Goal: Register for event/course

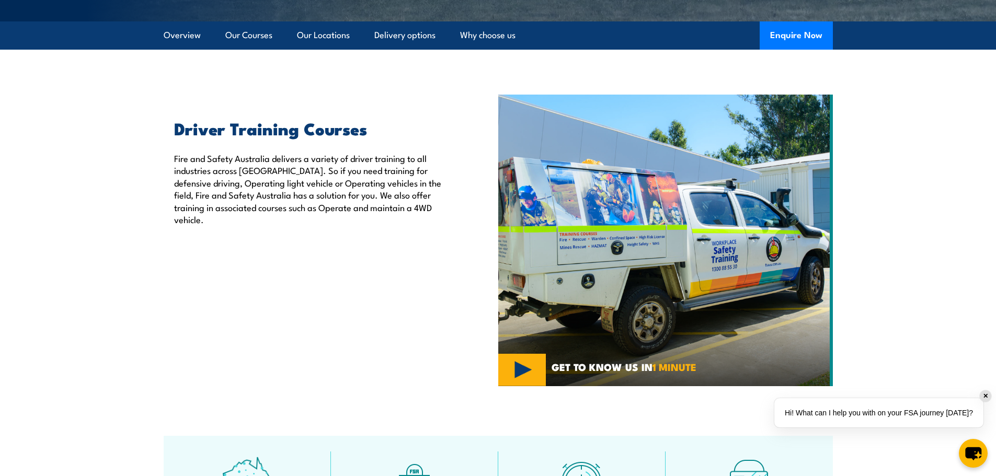
scroll to position [261, 0]
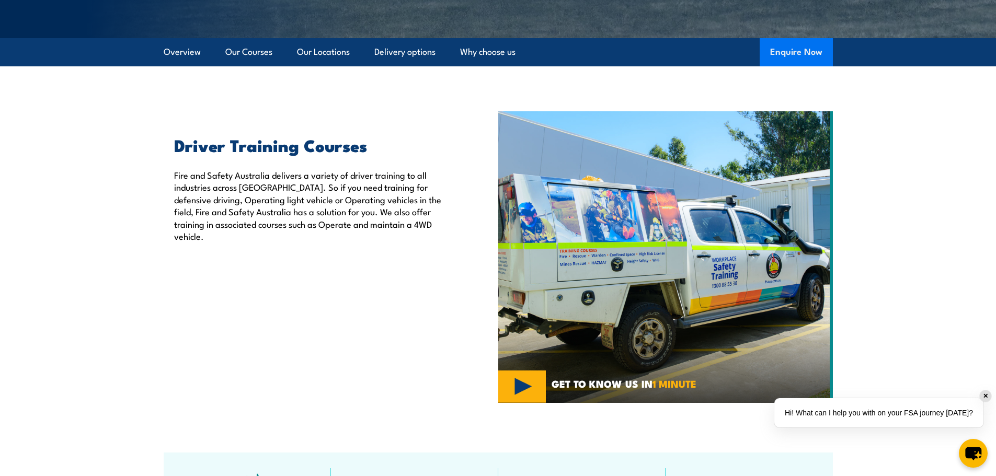
click at [805, 48] on button "Enquire Now" at bounding box center [796, 52] width 73 height 28
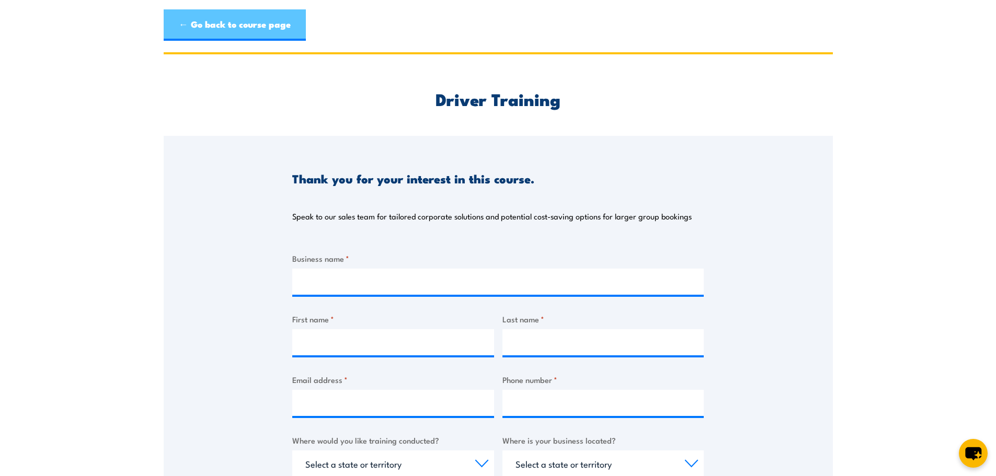
click at [187, 21] on link "← Go back to course page" at bounding box center [235, 24] width 142 height 31
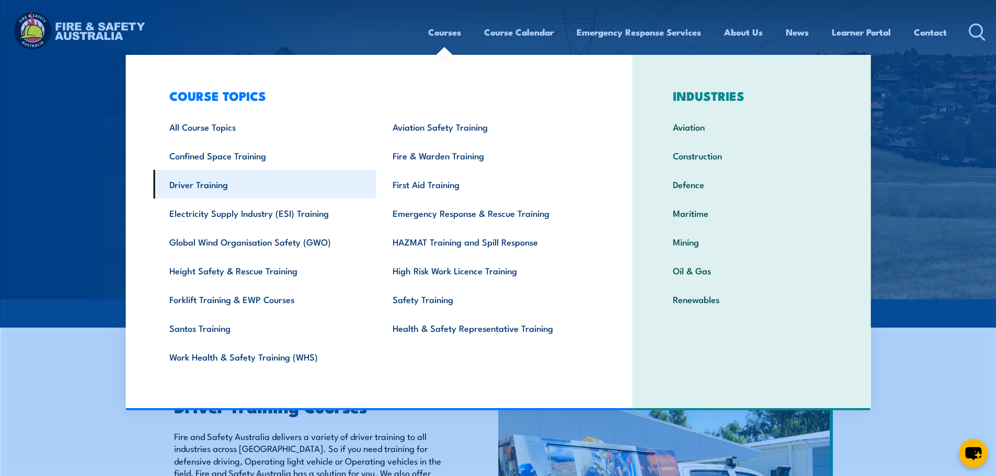
click at [256, 184] on link "Driver Training" at bounding box center [264, 184] width 223 height 29
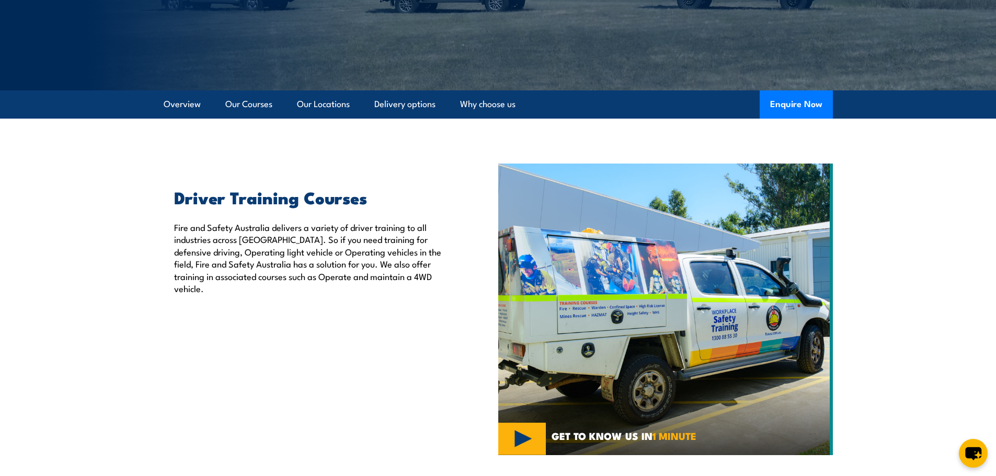
scroll to position [261, 0]
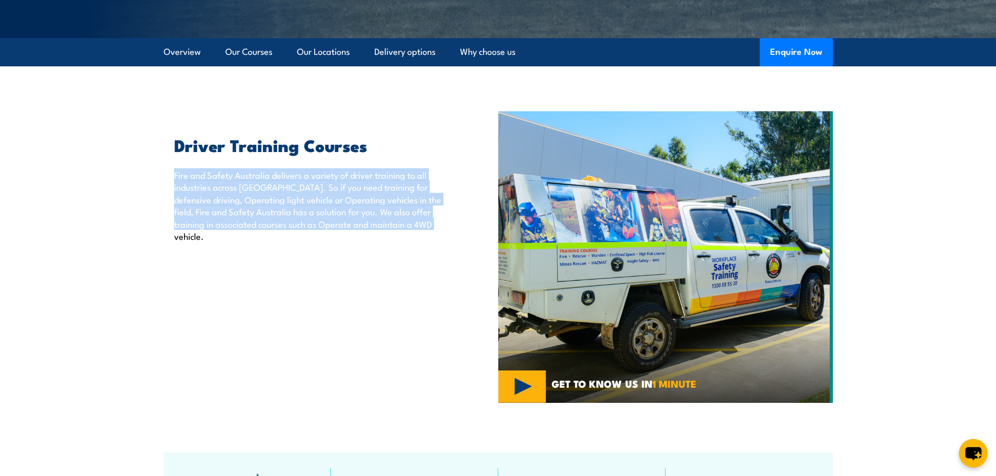
drag, startPoint x: 430, startPoint y: 227, endPoint x: 169, endPoint y: 178, distance: 266.0
click at [169, 178] on div "Driver Training Courses Fire and Safety Australia delivers a variety of driver …" at bounding box center [307, 189] width 286 height 105
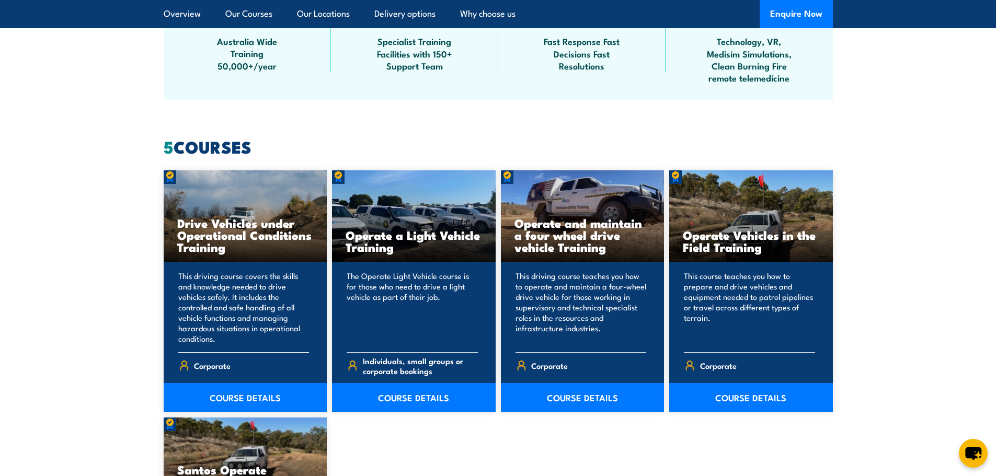
scroll to position [784, 0]
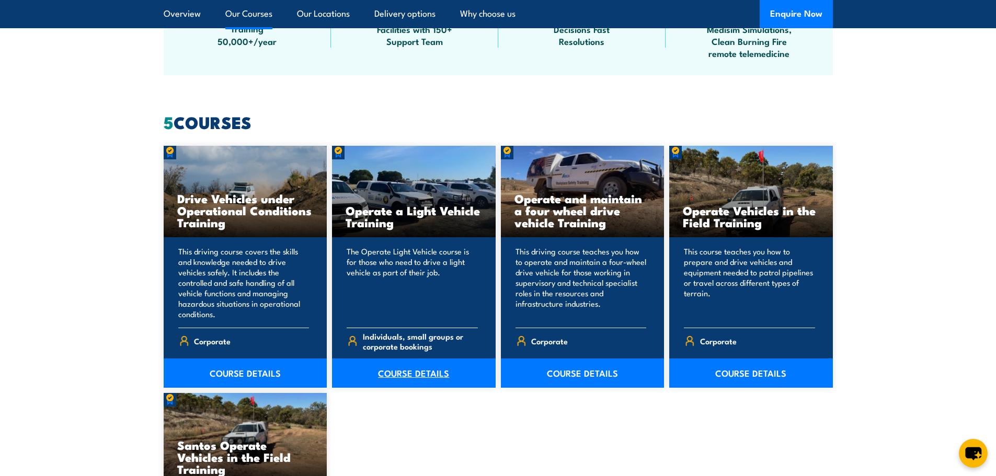
click at [385, 376] on link "COURSE DETAILS" at bounding box center [414, 373] width 164 height 29
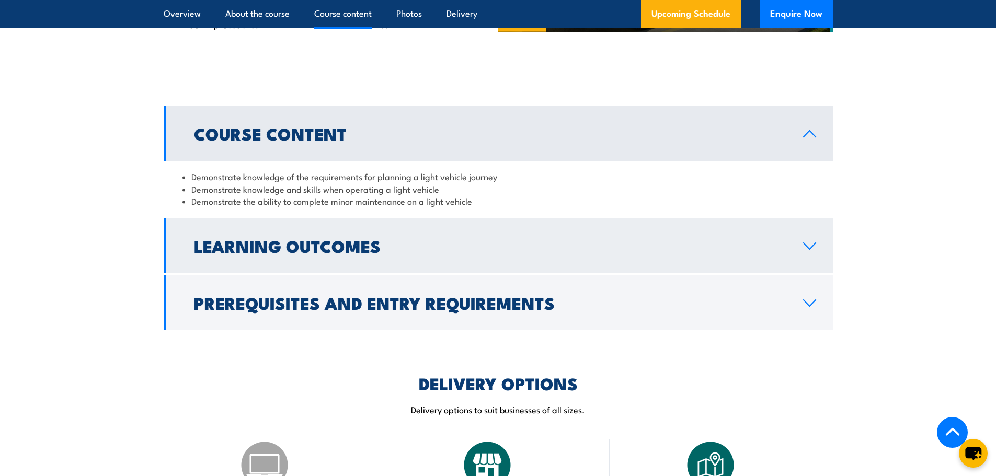
scroll to position [784, 0]
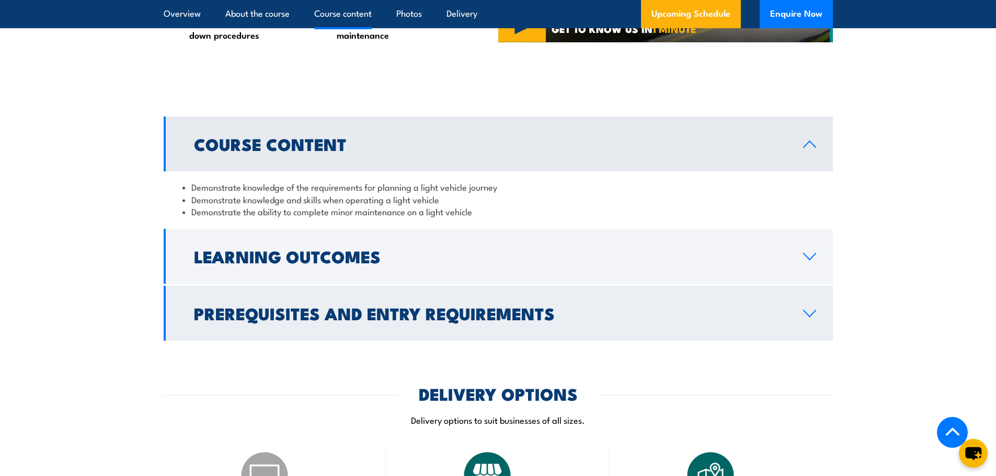
click at [618, 303] on link "Prerequisites and Entry Requirements" at bounding box center [498, 313] width 669 height 55
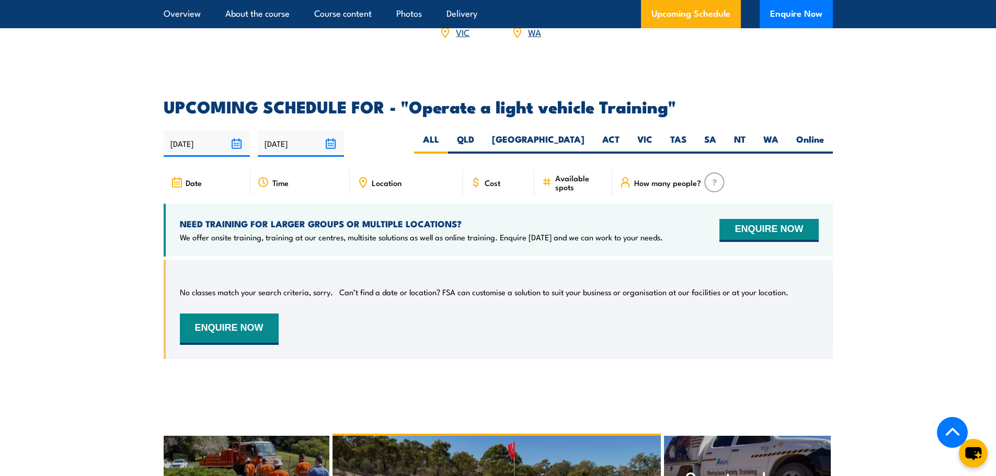
scroll to position [1621, 0]
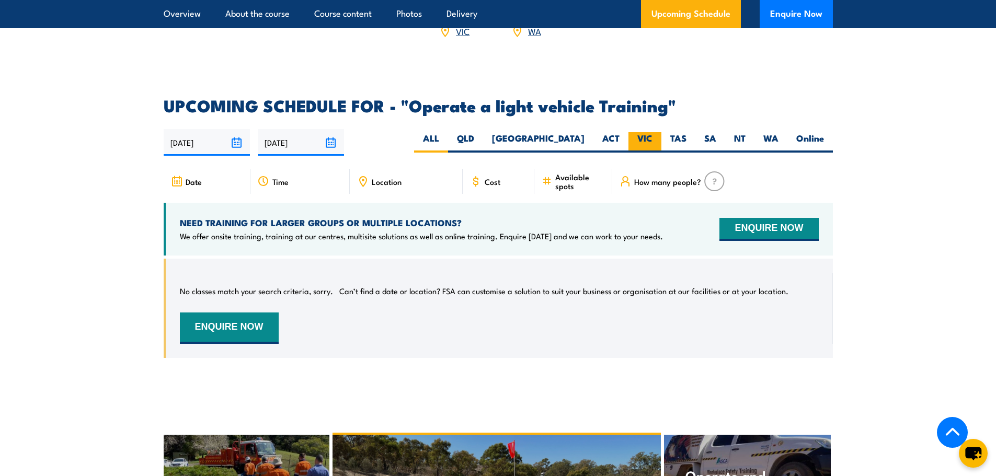
click at [651, 132] on label "VIC" at bounding box center [644, 142] width 33 height 20
click at [652, 132] on input "VIC" at bounding box center [655, 135] width 7 height 7
radio input "true"
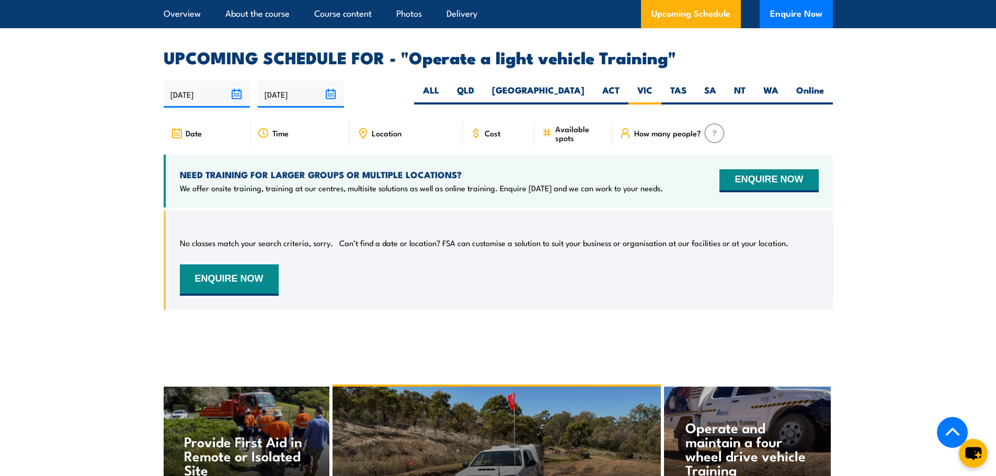
scroll to position [1521, 0]
